Goal: Transaction & Acquisition: Subscribe to service/newsletter

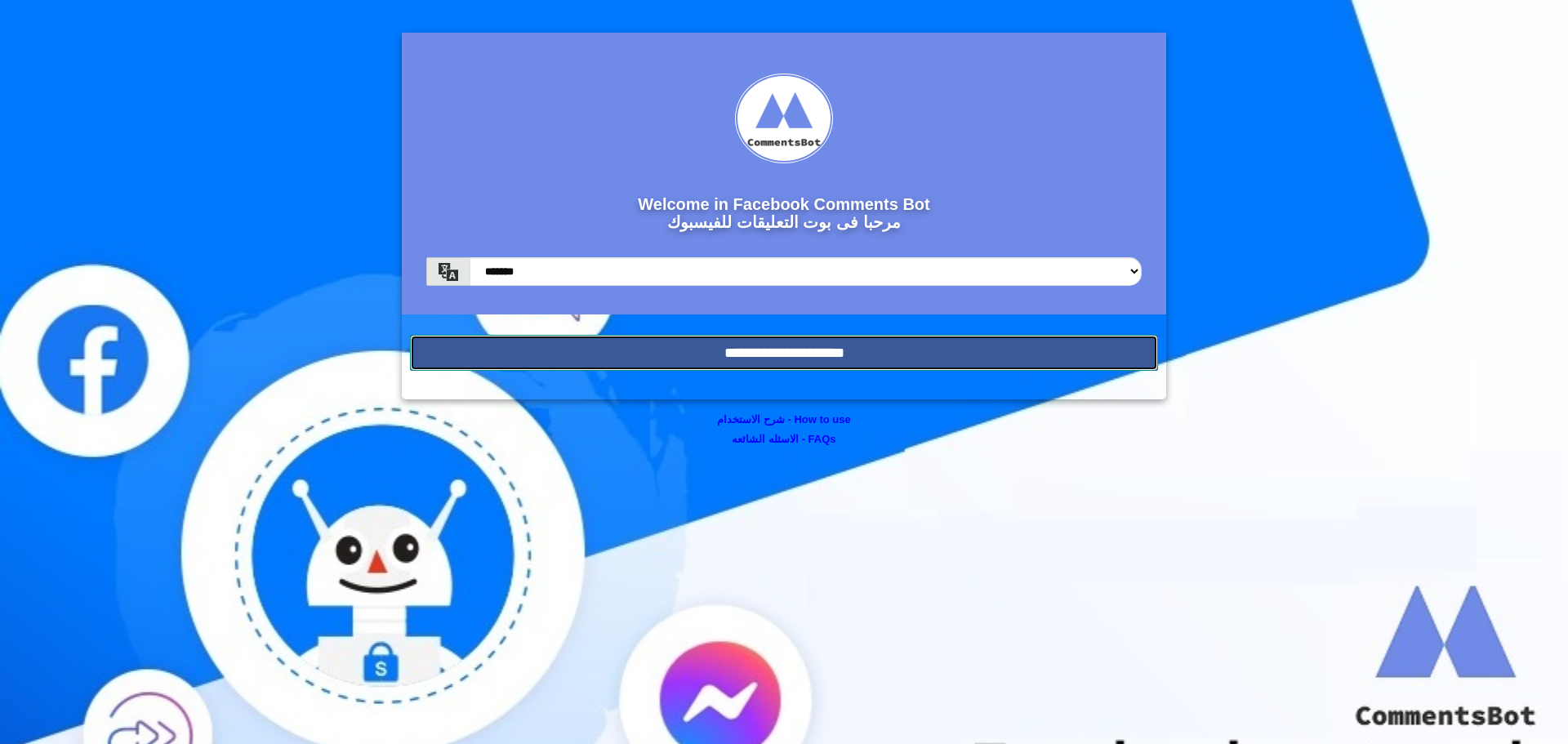
click at [739, 360] on input "**********" at bounding box center [784, 352] width 748 height 36
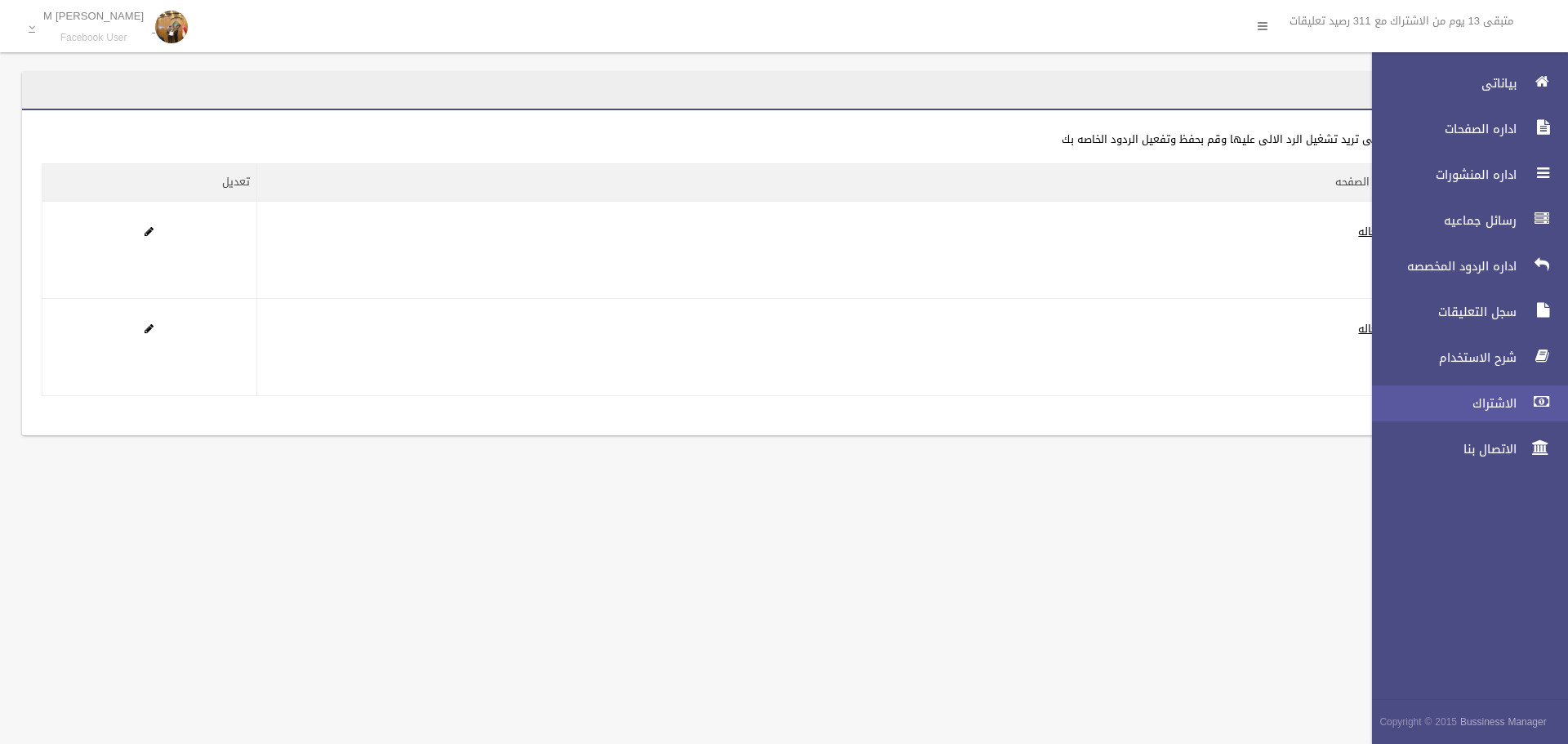
click at [1496, 402] on span "الاشتراك" at bounding box center [1440, 404] width 164 height 17
